Goal: Information Seeking & Learning: Learn about a topic

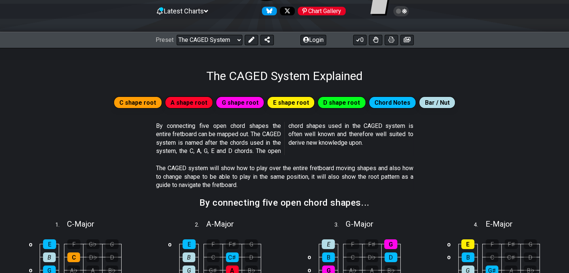
scroll to position [70, 0]
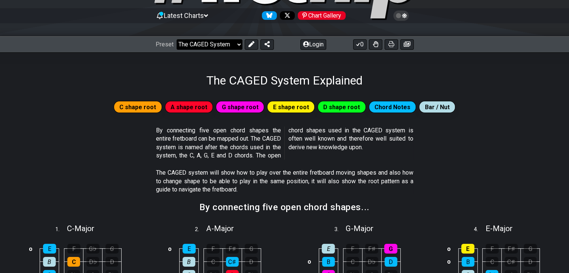
click at [224, 45] on select "Welcome to #fretflip! Initial Preset Custom Preset Minor Pentatonic Major Penta…" at bounding box center [210, 44] width 66 height 10
click at [177, 39] on select "Welcome to #fretflip! Initial Preset Custom Preset Minor Pentatonic Major Penta…" at bounding box center [210, 44] width 66 height 10
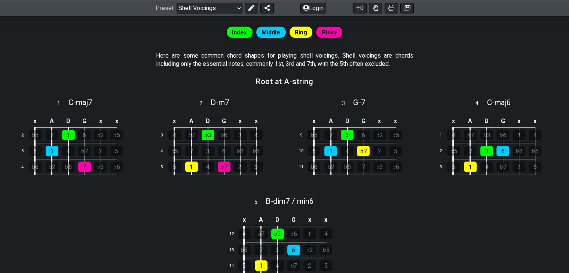
scroll to position [32, 0]
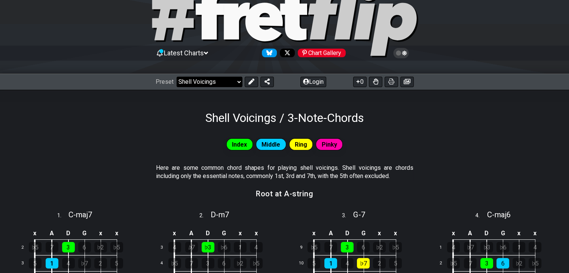
click at [221, 83] on select "Welcome to #fretflip! Initial Preset Custom Preset Minor Pentatonic Major Penta…" at bounding box center [210, 82] width 66 height 10
click at [177, 77] on select "Welcome to #fretflip! Initial Preset Custom Preset Minor Pentatonic Major Penta…" at bounding box center [210, 82] width 66 height 10
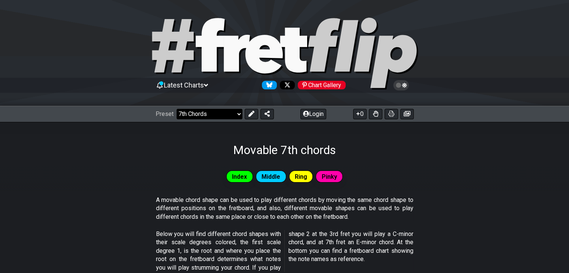
click at [188, 113] on select "Welcome to #fretflip! Initial Preset Custom Preset Minor Pentatonic Major Penta…" at bounding box center [210, 114] width 66 height 10
click at [177, 109] on select "Welcome to #fretflip! Initial Preset Custom Preset Minor Pentatonic Major Penta…" at bounding box center [210, 114] width 66 height 10
select select "/common-guitar-chords"
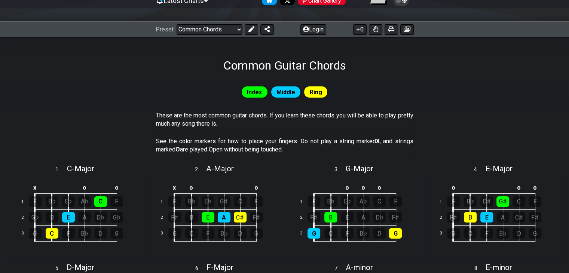
scroll to position [187, 0]
